Goal: Task Accomplishment & Management: Complete application form

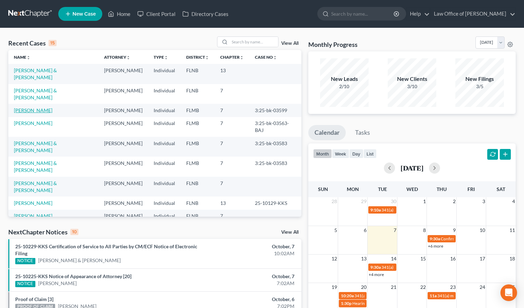
click at [42, 107] on link "[PERSON_NAME]" at bounding box center [33, 110] width 39 height 6
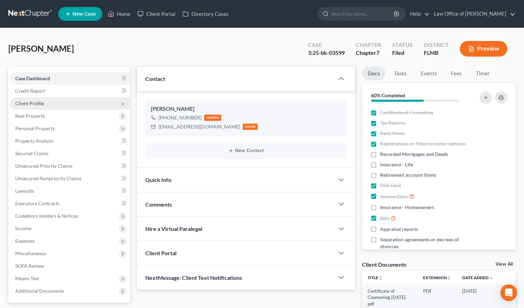
click at [50, 107] on span "Client Profile" at bounding box center [70, 103] width 120 height 12
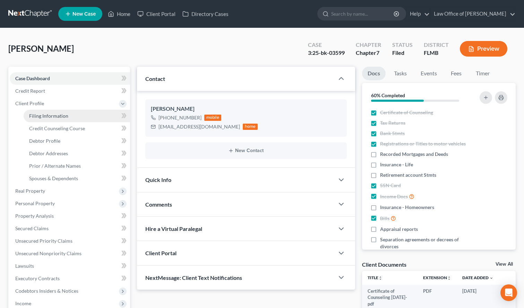
click at [51, 116] on span "Filing Information" at bounding box center [48, 116] width 39 height 6
select select "1"
select select "0"
select select "15"
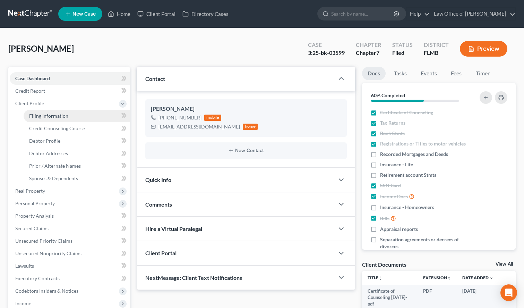
select select "9"
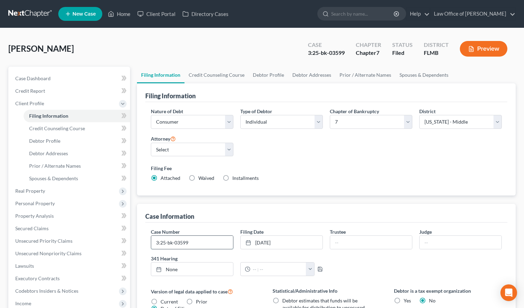
click at [218, 240] on input "3:25-bk-03599" at bounding box center [192, 242] width 82 height 13
type input "3:25-bk-03599-JAF"
click at [386, 240] on input "text" at bounding box center [371, 242] width 82 height 13
paste input "[PERSON_NAME]"
type input "[PERSON_NAME]"
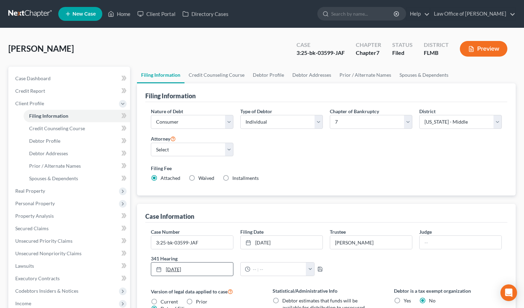
type input "[DATE]"
click at [184, 271] on link "[DATE]" at bounding box center [192, 268] width 82 height 13
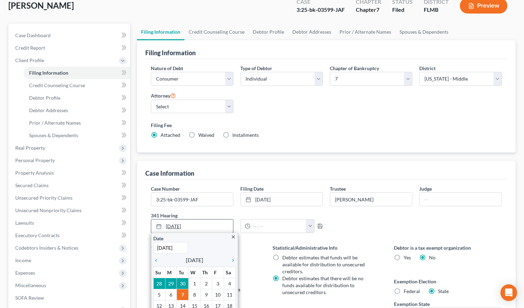
scroll to position [71, 0]
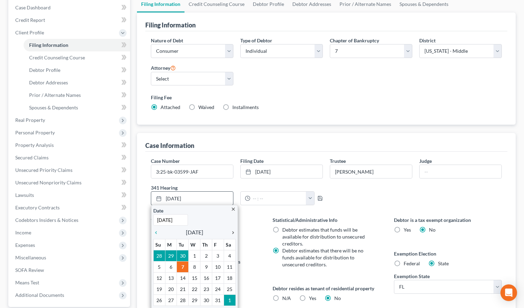
click at [234, 233] on icon "chevron_right" at bounding box center [231, 233] width 9 height 6
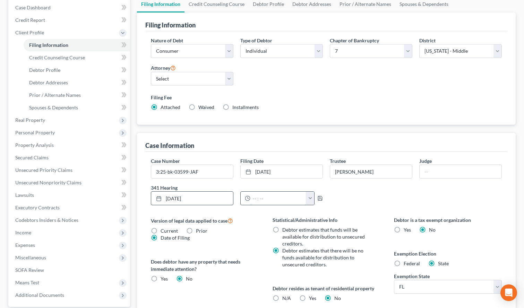
click at [298, 196] on input "text" at bounding box center [279, 198] width 56 height 13
type input "12:00 PM"
click at [320, 200] on icon "button" at bounding box center [320, 198] width 6 height 6
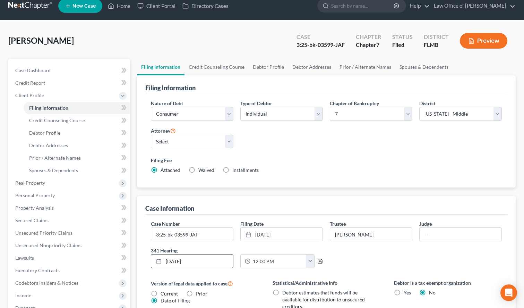
scroll to position [0, 0]
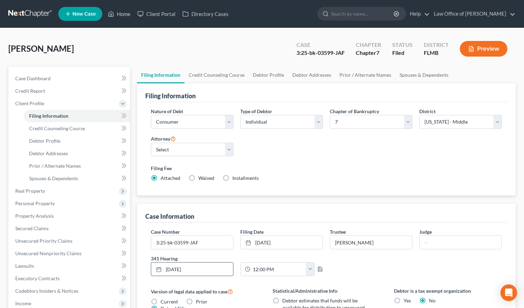
click at [9, 9] on link at bounding box center [30, 14] width 44 height 12
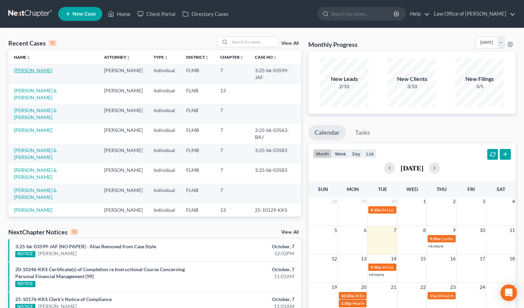
click at [45, 70] on link "[PERSON_NAME]" at bounding box center [33, 70] width 39 height 6
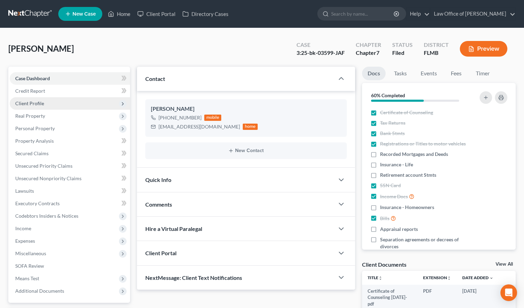
click at [84, 100] on span "Client Profile" at bounding box center [70, 103] width 120 height 12
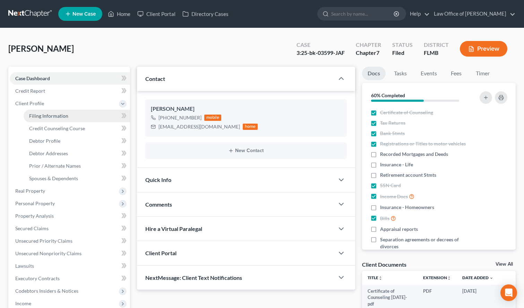
click at [86, 118] on link "Filing Information" at bounding box center [77, 116] width 107 height 12
select select "1"
select select "0"
select select "9"
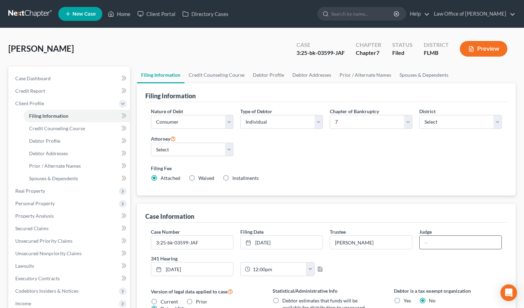
click at [447, 243] on input "text" at bounding box center [461, 242] width 82 height 13
type input "Jerry A. Funk"
click at [29, 16] on link at bounding box center [30, 14] width 44 height 12
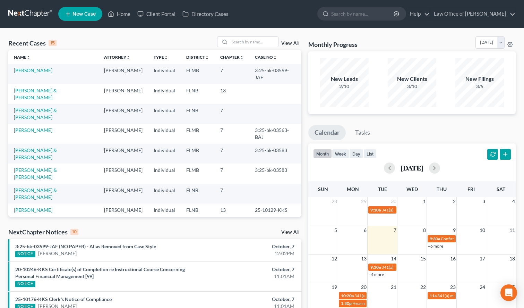
click at [342, 32] on div "Recent Cases 15 View All Name unfold_more expand_more expand_less Attorney unfo…" at bounding box center [262, 264] width 524 height 473
